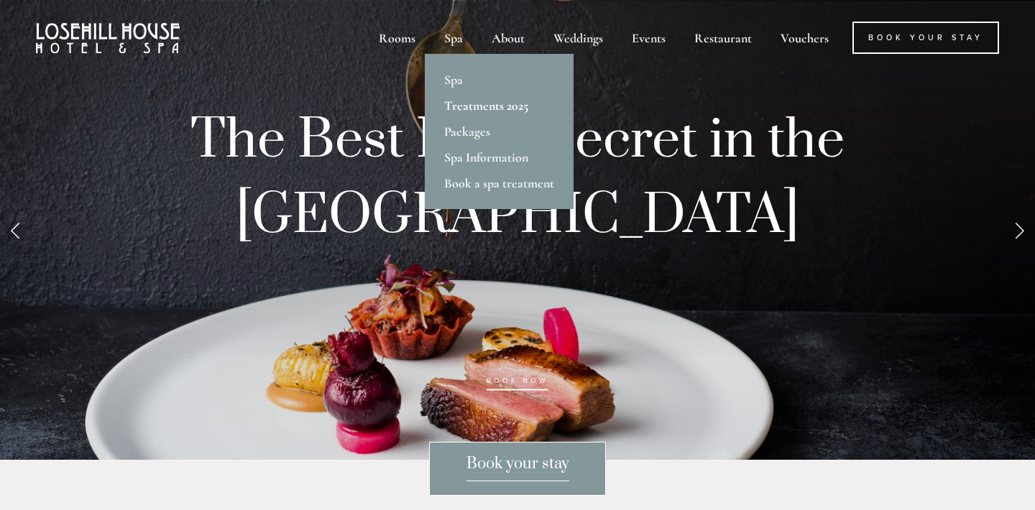
click at [471, 104] on link "Treatments 2025" at bounding box center [499, 106] width 149 height 26
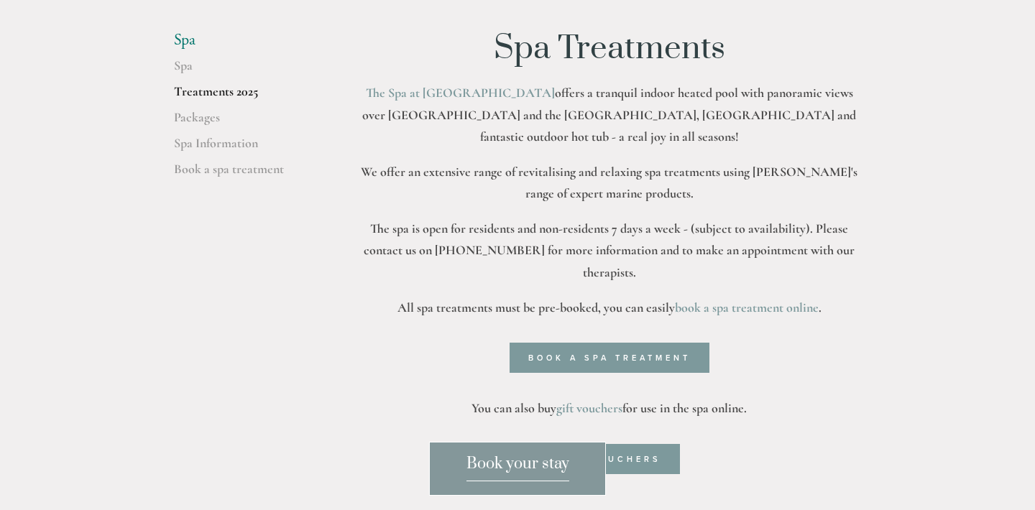
scroll to position [369, 0]
click at [231, 142] on link "Spa Information" at bounding box center [242, 149] width 137 height 26
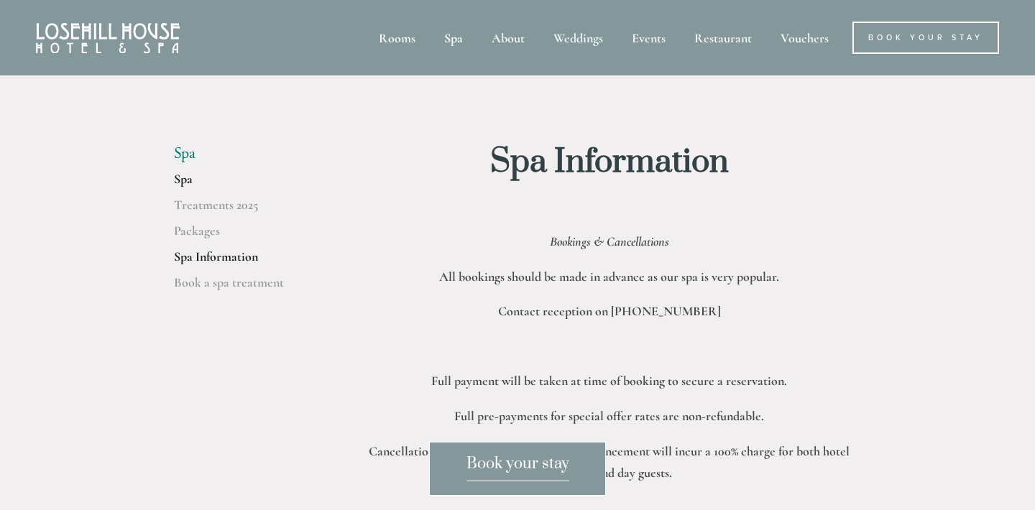
click at [190, 178] on link "Spa" at bounding box center [242, 184] width 137 height 26
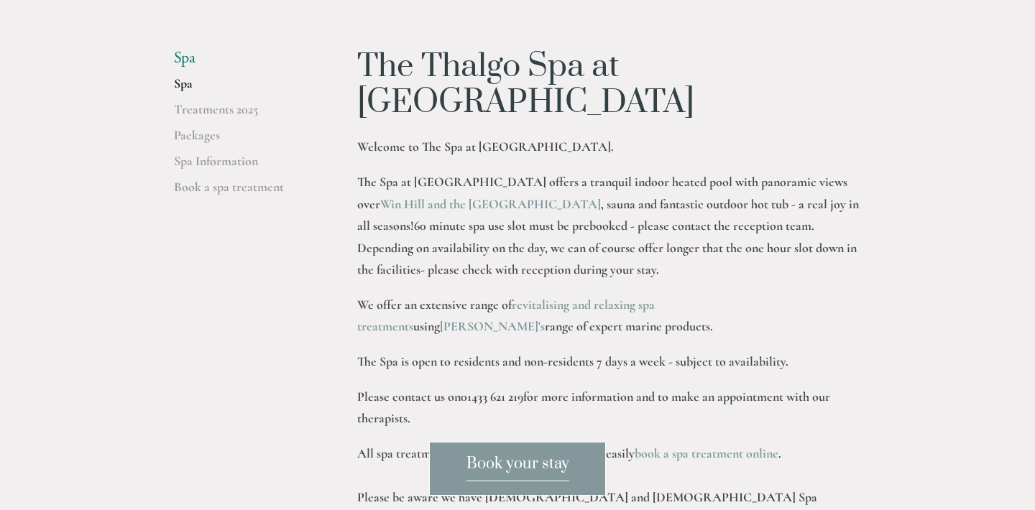
scroll to position [353, 0]
click at [645, 296] on strong "revitalising and relaxing spa treatments" at bounding box center [507, 315] width 300 height 38
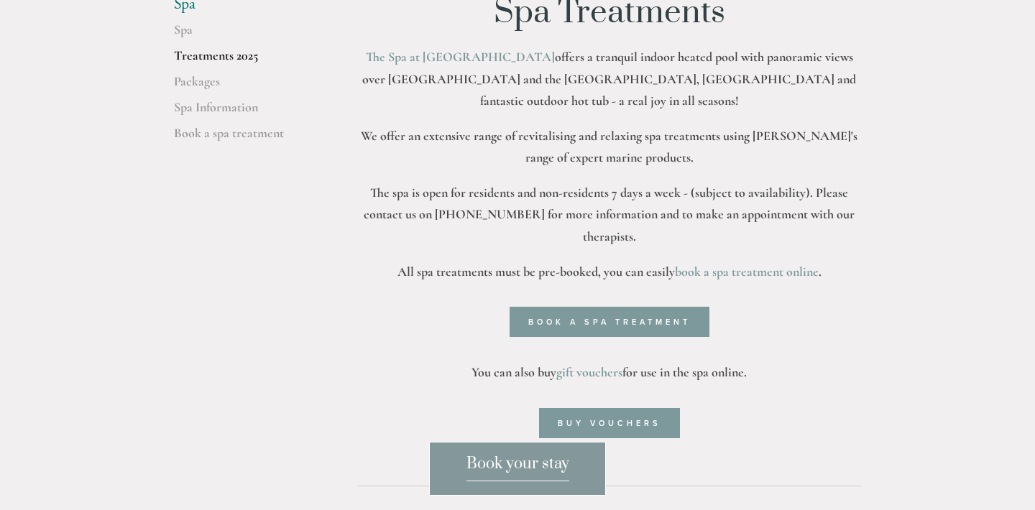
scroll to position [415, 0]
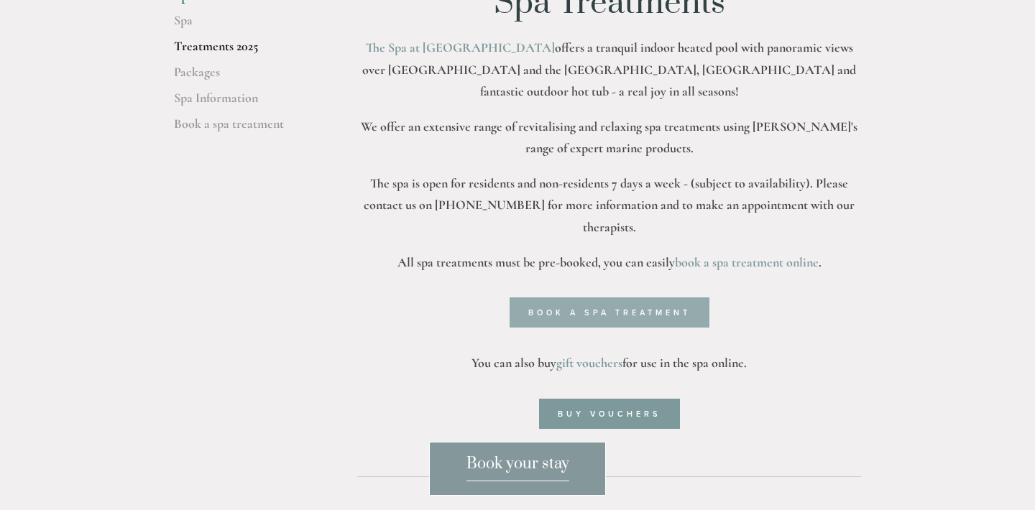
click at [612, 298] on link "Book a spa treatment" at bounding box center [610, 313] width 200 height 30
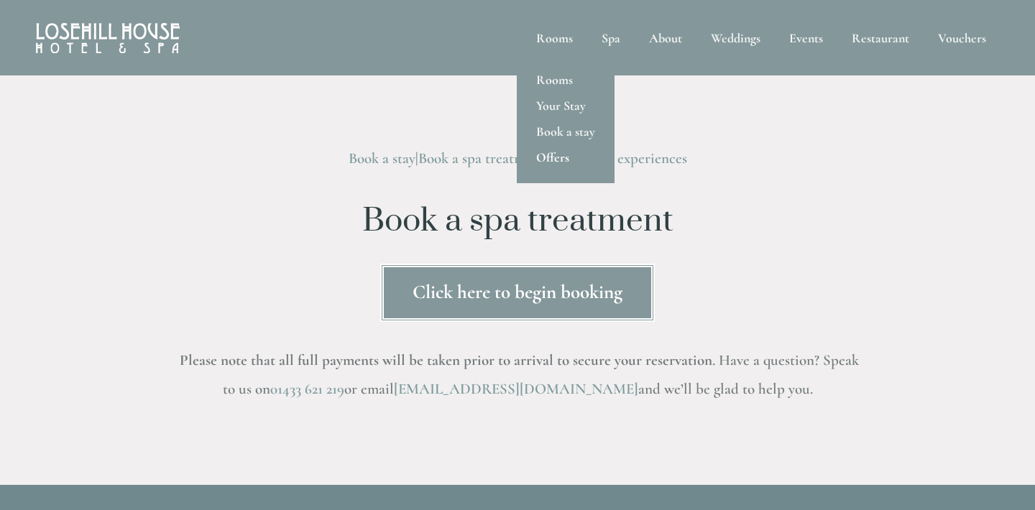
click at [556, 164] on link "Offers" at bounding box center [566, 157] width 98 height 26
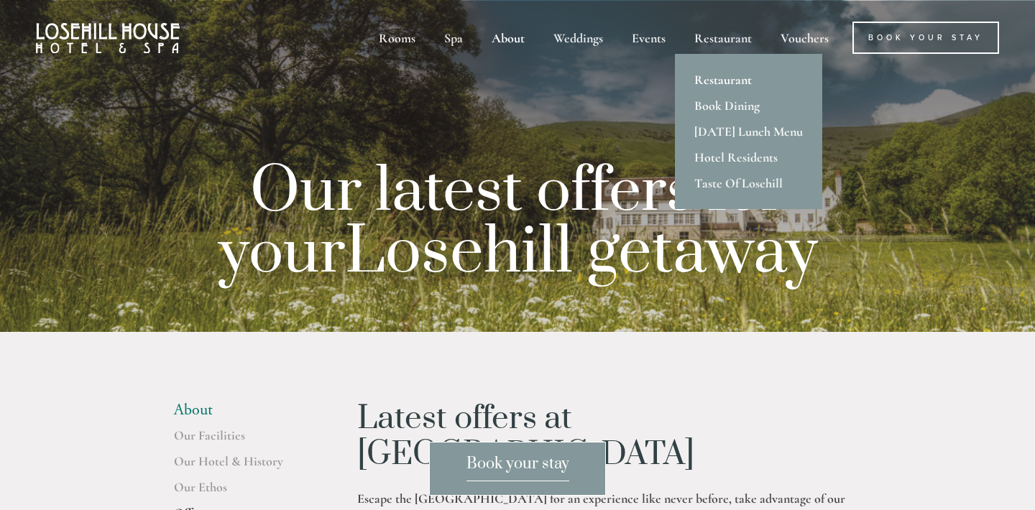
click at [727, 82] on link "Restaurant" at bounding box center [748, 80] width 147 height 26
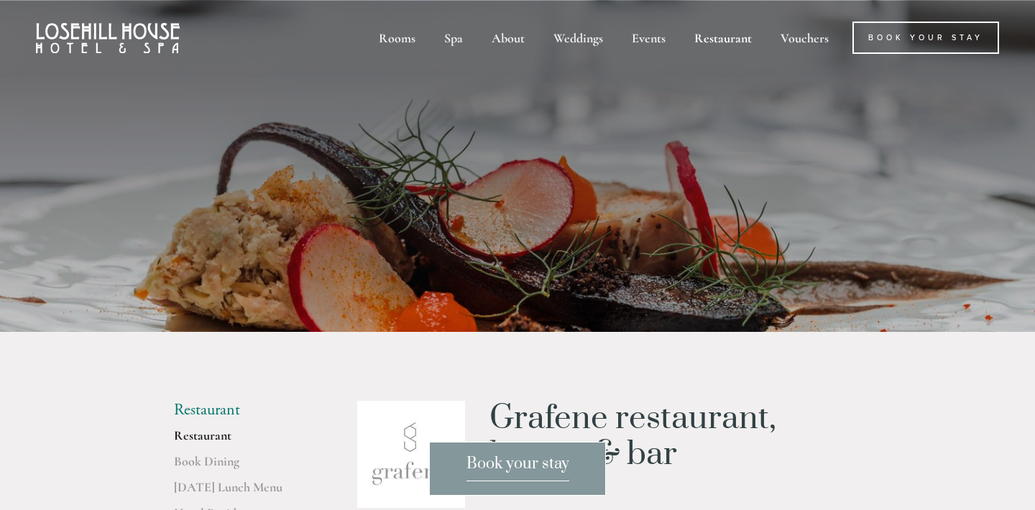
click at [158, 34] on img at bounding box center [108, 38] width 144 height 30
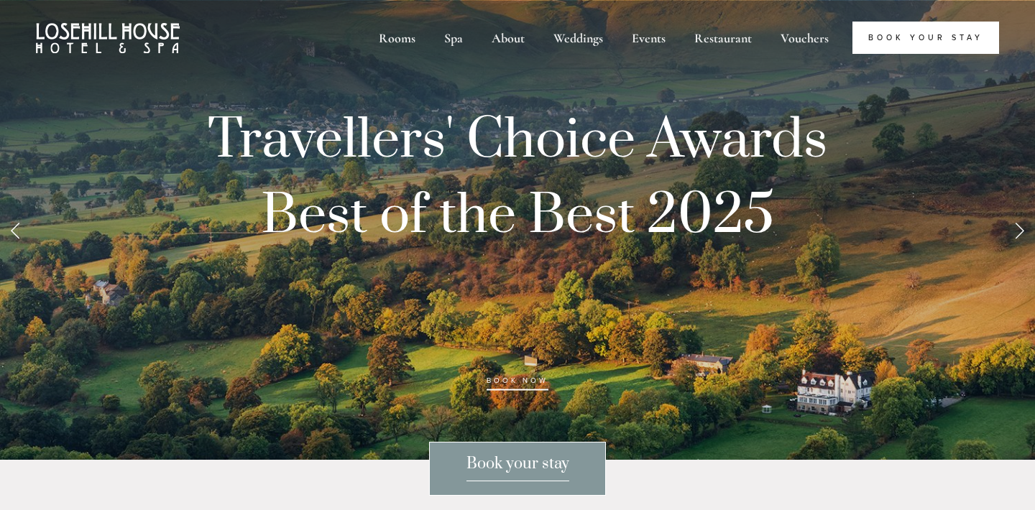
click at [909, 41] on link "Book Your Stay" at bounding box center [925, 38] width 147 height 32
